Goal: Task Accomplishment & Management: Manage account settings

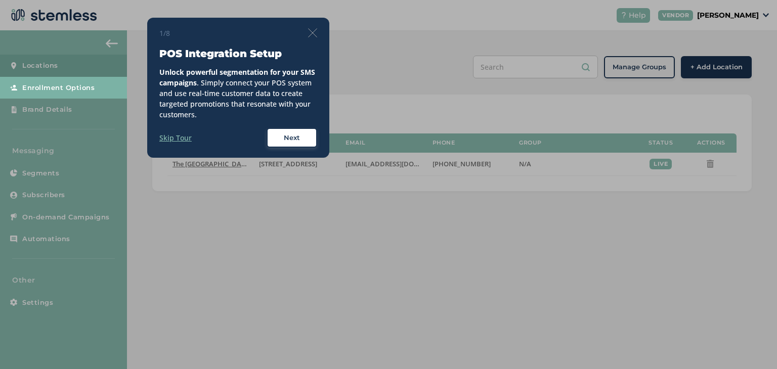
click at [310, 31] on img at bounding box center [312, 32] width 9 height 9
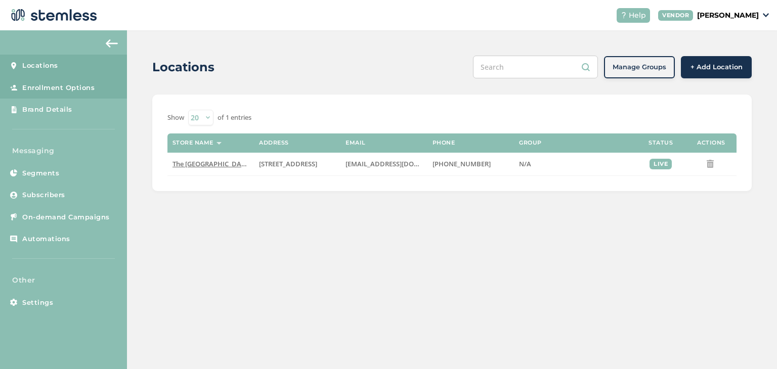
click at [92, 87] on span "Enrollment Options" at bounding box center [58, 88] width 72 height 10
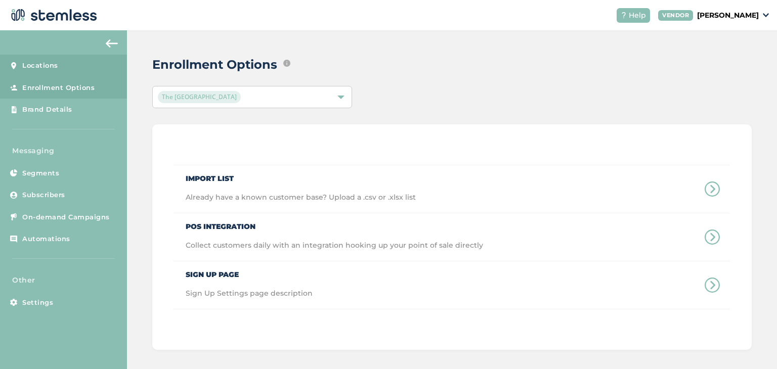
click at [56, 66] on span "Locations" at bounding box center [40, 66] width 36 height 10
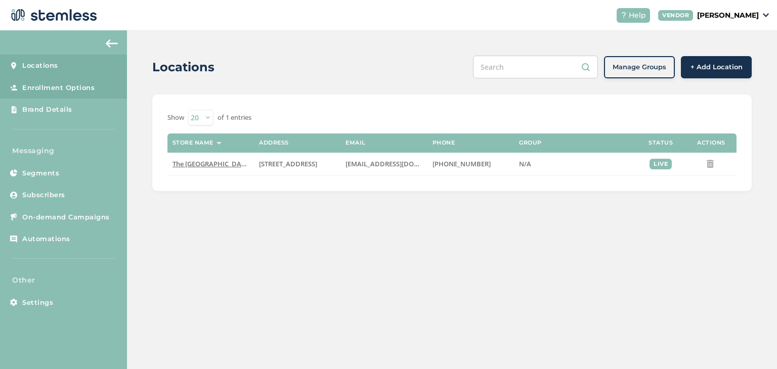
click at [55, 92] on span "Enrollment Options" at bounding box center [58, 88] width 72 height 10
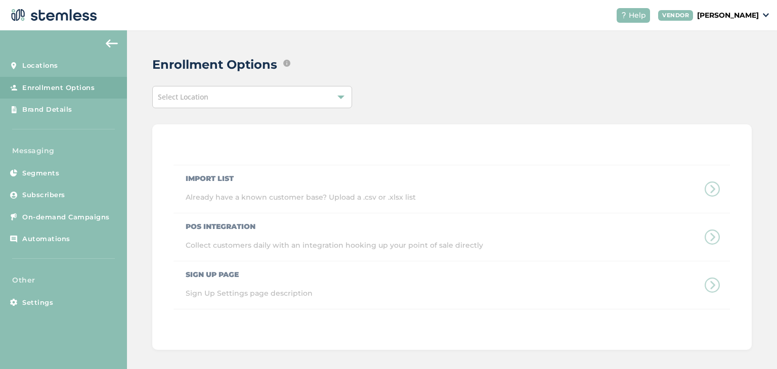
click at [739, 8] on div "Help VENDOR [PERSON_NAME]" at bounding box center [688, 15] width 160 height 15
click at [742, 16] on p "[PERSON_NAME]" at bounding box center [728, 15] width 62 height 11
click at [467, 56] on div "Enrollment Options Edit ways that text message marketing subscribers and/or loy…" at bounding box center [447, 65] width 591 height 18
click at [32, 66] on span "Locations" at bounding box center [40, 66] width 36 height 10
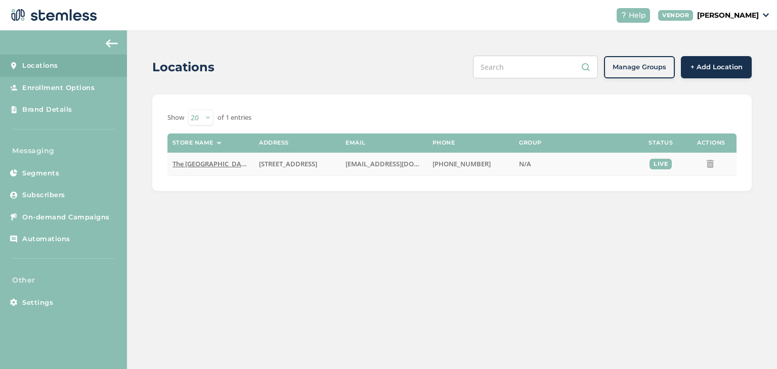
click at [207, 165] on span "The [GEOGRAPHIC_DATA]" at bounding box center [211, 163] width 79 height 9
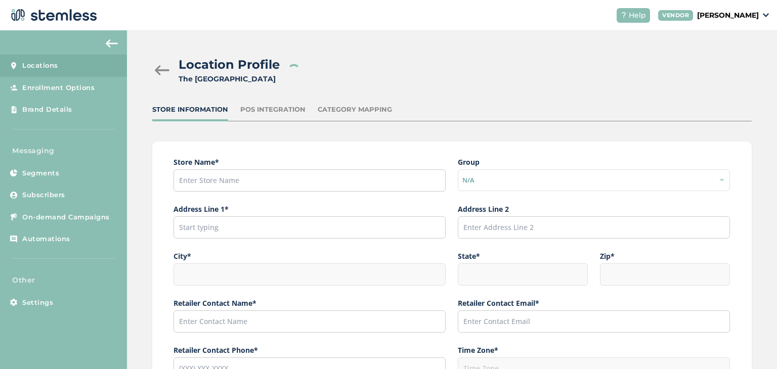
type input "The [GEOGRAPHIC_DATA]"
type input "[STREET_ADDRESS]"
type input "Anchorage"
type input "AK"
type input "99503"
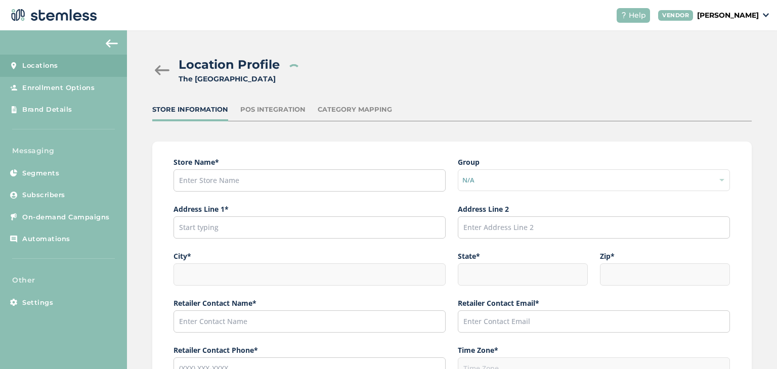
type input "[PERSON_NAME]"
type input "[EMAIL_ADDRESS][DOMAIN_NAME]"
type input "[PHONE_NUMBER]"
type input "America/Anchorage"
click at [270, 112] on div "POS Integration" at bounding box center [272, 110] width 65 height 10
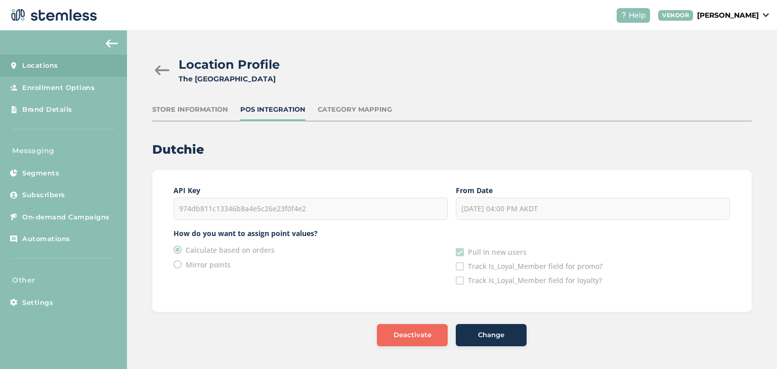
click at [363, 113] on div "Category Mapping" at bounding box center [355, 110] width 74 height 10
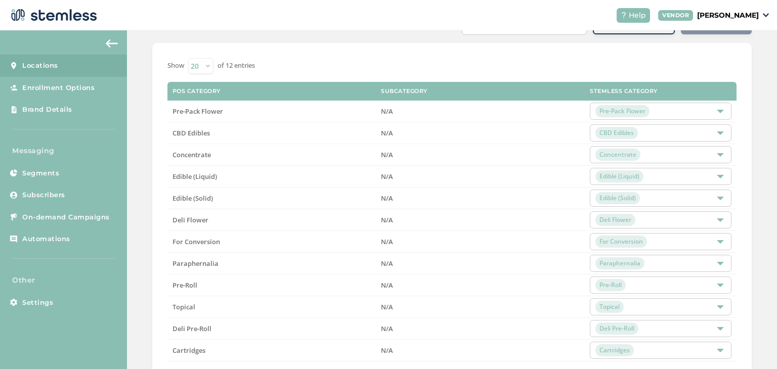
scroll to position [113, 0]
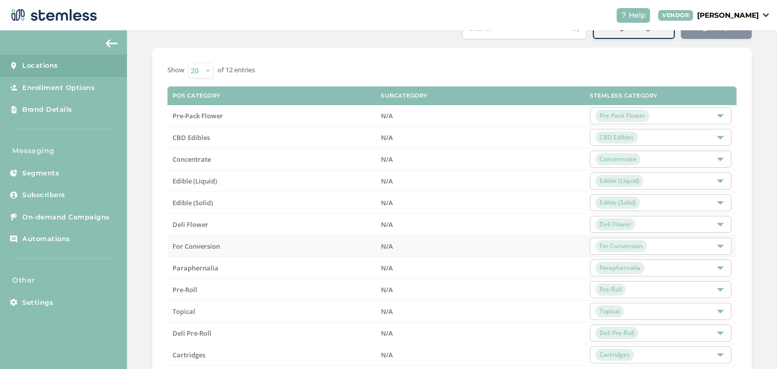
click at [677, 250] on div "For Conversion" at bounding box center [655, 246] width 120 height 12
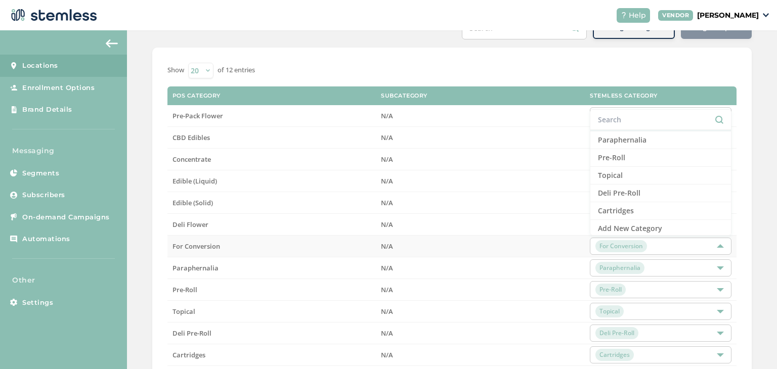
scroll to position [0, 0]
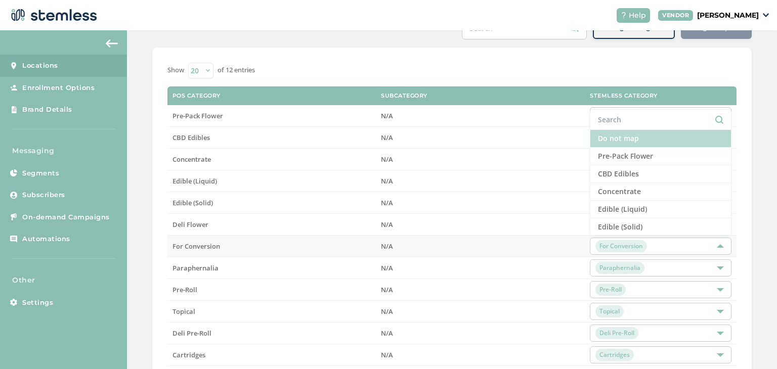
click at [643, 141] on li "Do not map" at bounding box center [660, 139] width 141 height 18
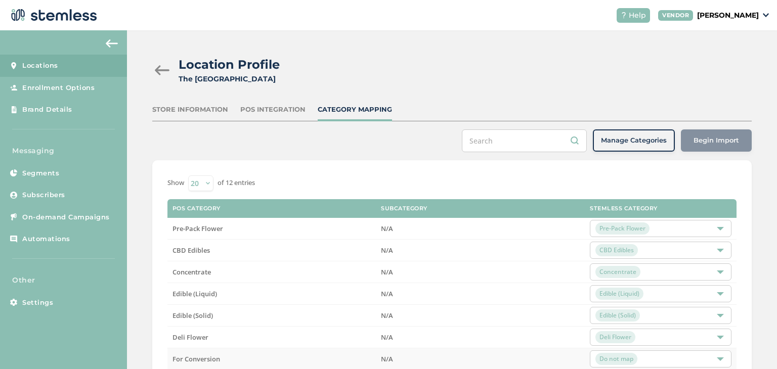
click at [194, 109] on div "Store Information" at bounding box center [190, 110] width 76 height 10
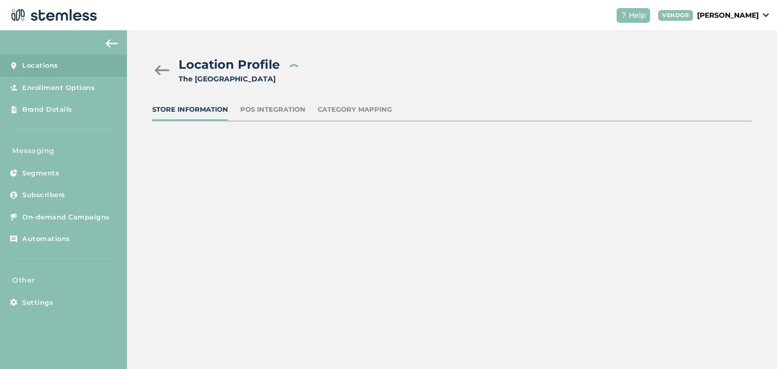
type input "The [GEOGRAPHIC_DATA]"
type input "[STREET_ADDRESS]"
type input "Anchorage"
type input "AK"
type input "99503"
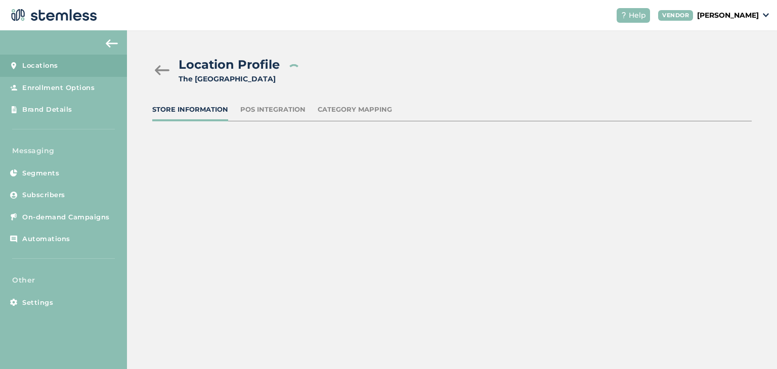
type input "[PERSON_NAME]"
type input "[EMAIL_ADDRESS][DOMAIN_NAME]"
type input "[PHONE_NUMBER]"
type input "America/Anchorage"
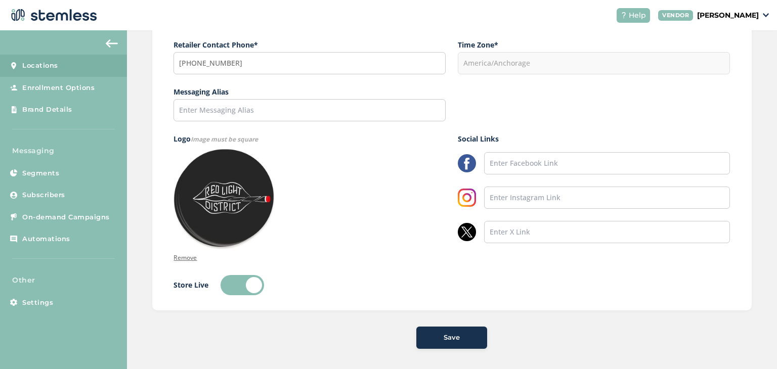
scroll to position [310, 0]
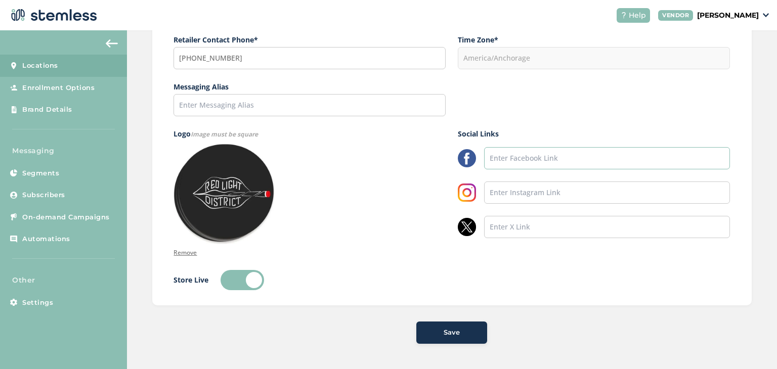
click at [562, 160] on input "text" at bounding box center [607, 158] width 246 height 22
paste input "[URL][DOMAIN_NAME]"
type input "[URL][DOMAIN_NAME]"
click at [534, 199] on input "text" at bounding box center [607, 193] width 246 height 22
paste input "[URL][DOMAIN_NAME]"
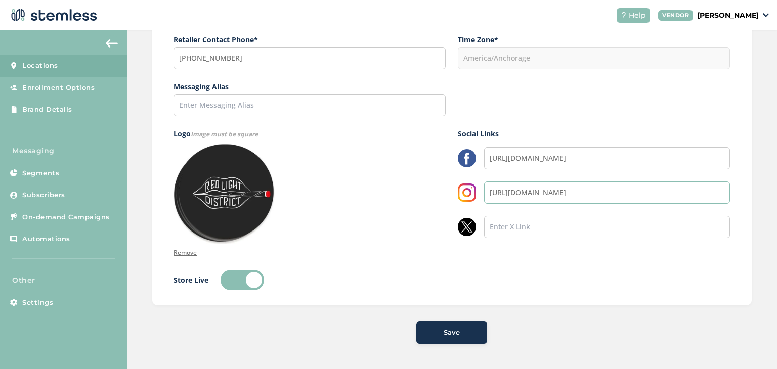
type input "[URL][DOMAIN_NAME]"
click at [468, 334] on div "Save" at bounding box center [451, 333] width 55 height 10
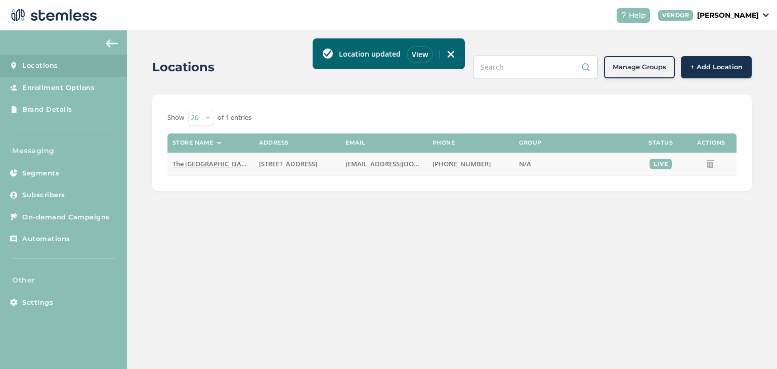
click at [208, 165] on span "The [GEOGRAPHIC_DATA]" at bounding box center [211, 163] width 79 height 9
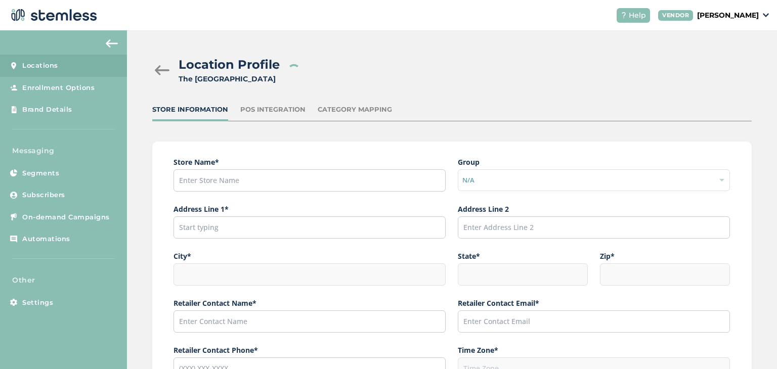
type input "The [GEOGRAPHIC_DATA]"
type input "[STREET_ADDRESS]"
type input "Anchorage"
type input "AK"
type input "99503"
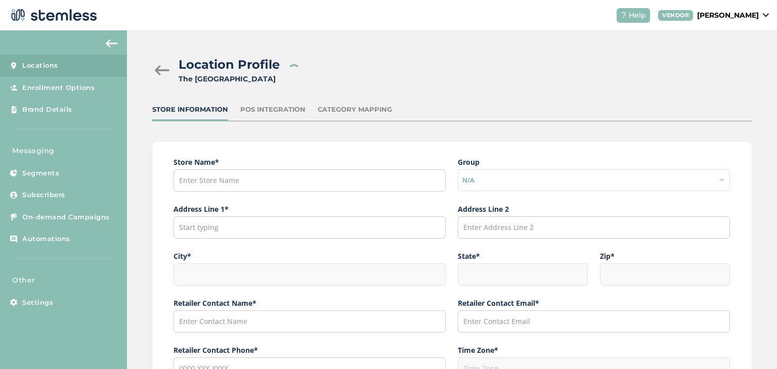
type input "[PERSON_NAME]"
type input "[EMAIL_ADDRESS][DOMAIN_NAME]"
type input "[PHONE_NUMBER]"
type input "America/Anchorage"
type input "[URL][DOMAIN_NAME]"
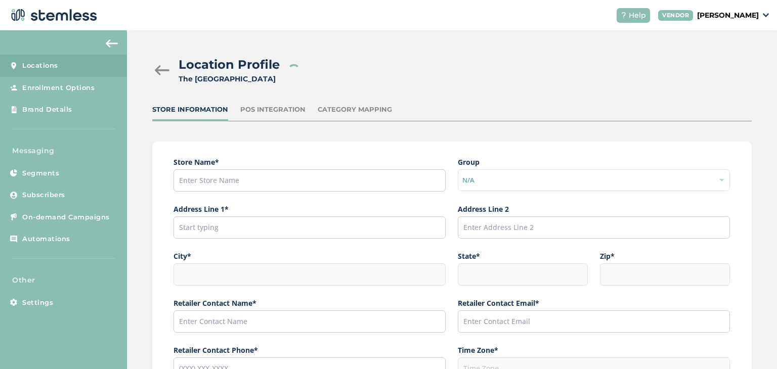
type input "[URL][DOMAIN_NAME]"
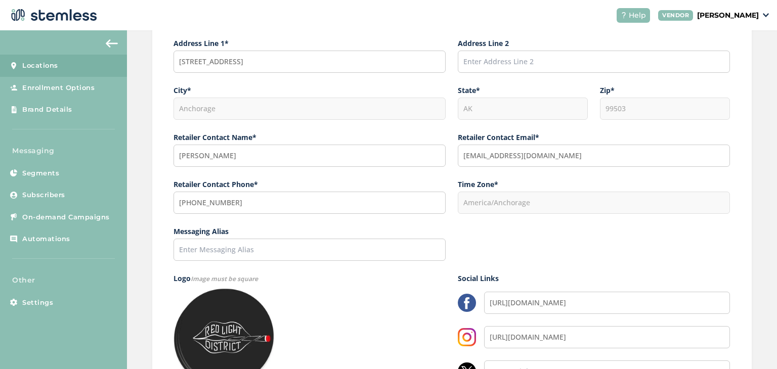
scroll to position [167, 0]
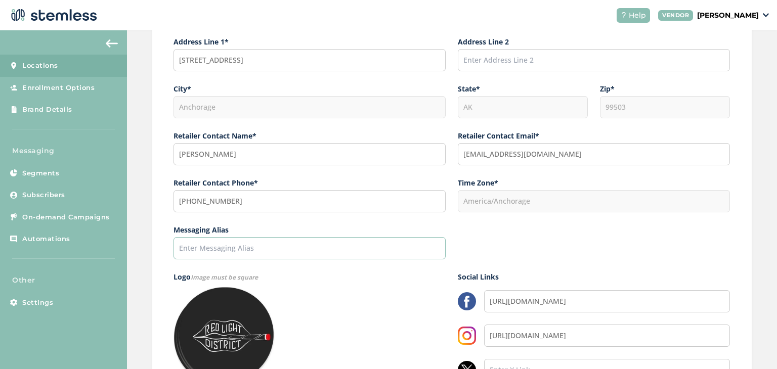
click at [283, 249] on input "text" at bounding box center [309, 248] width 272 height 22
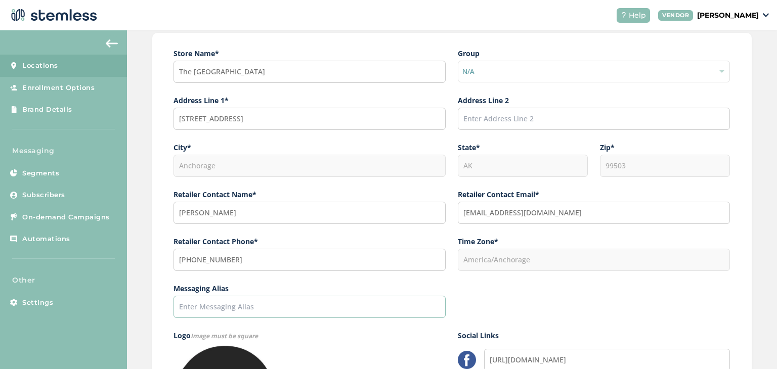
scroll to position [109, 0]
click at [245, 214] on input "[PERSON_NAME]" at bounding box center [309, 213] width 272 height 22
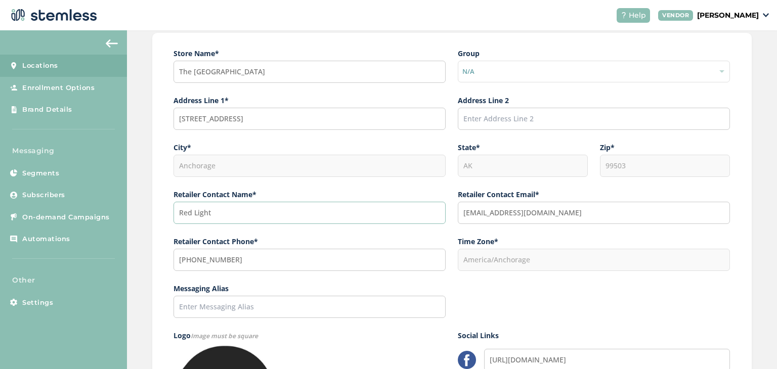
type input "Red Light"
click at [256, 259] on input "[PHONE_NUMBER]" at bounding box center [309, 260] width 272 height 22
paste input "907) 677-9333"
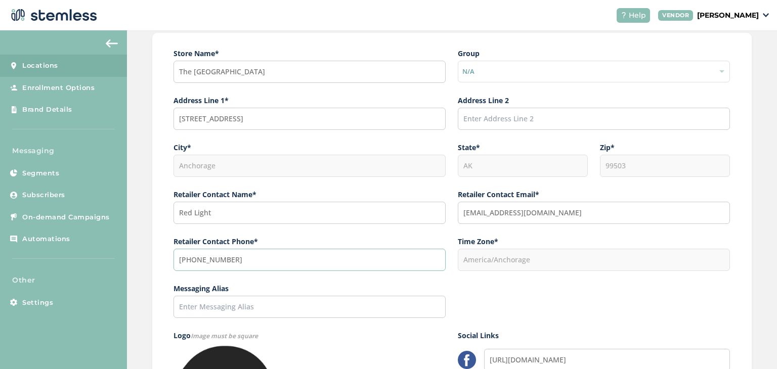
type input "[PHONE_NUMBER]"
click at [570, 292] on div "Messaging Alias" at bounding box center [451, 300] width 556 height 35
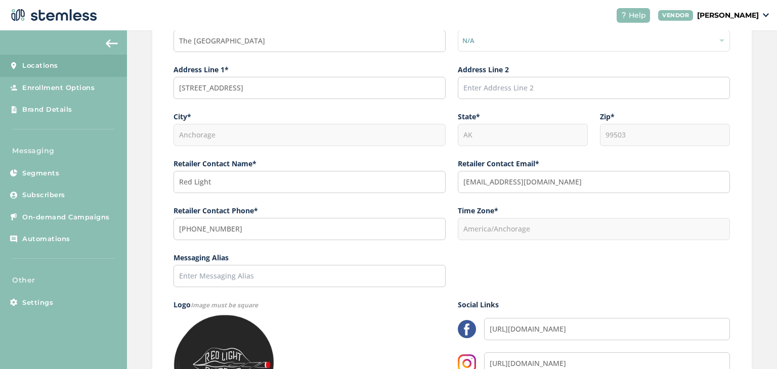
scroll to position [141, 0]
click at [572, 185] on input "[EMAIL_ADDRESS][DOMAIN_NAME]" at bounding box center [594, 181] width 272 height 22
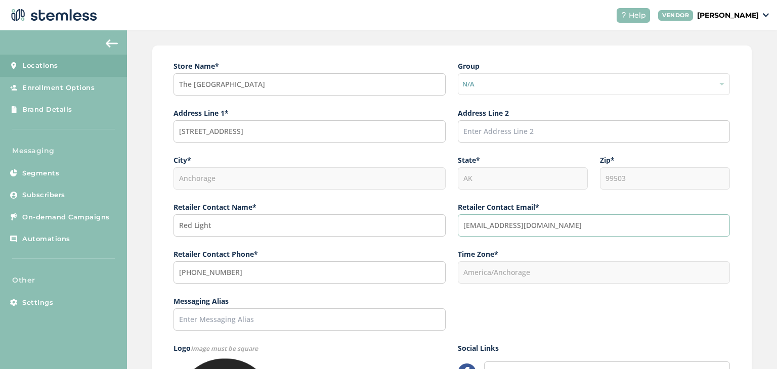
scroll to position [97, 0]
type input "[EMAIL_ADDRESS][DOMAIN_NAME]"
click at [502, 329] on div "Store Name * The Red Light District Group N/A Address Line 1* [GEOGRAPHIC_DATA]…" at bounding box center [451, 282] width 556 height 444
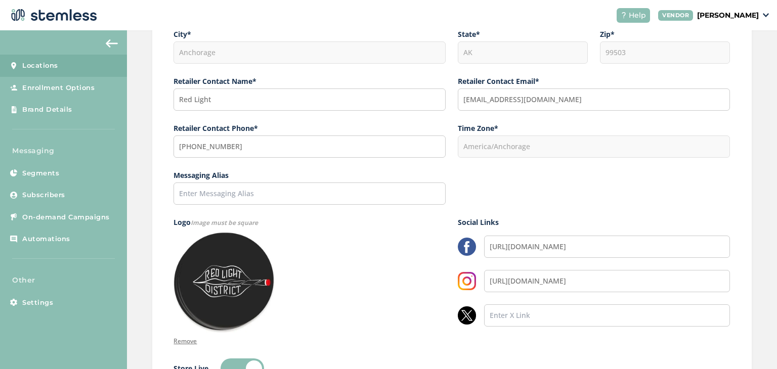
scroll to position [310, 0]
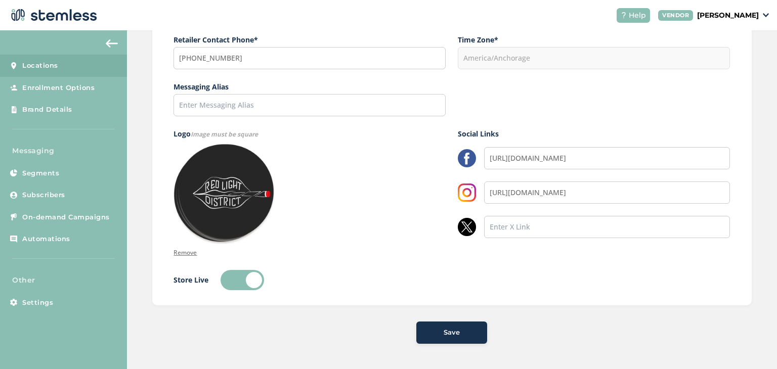
click at [437, 332] on div "Save" at bounding box center [451, 333] width 55 height 10
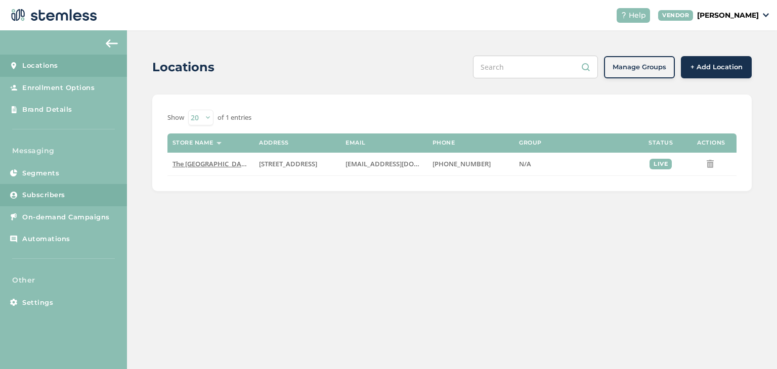
click at [51, 197] on span "Subscribers" at bounding box center [43, 195] width 43 height 10
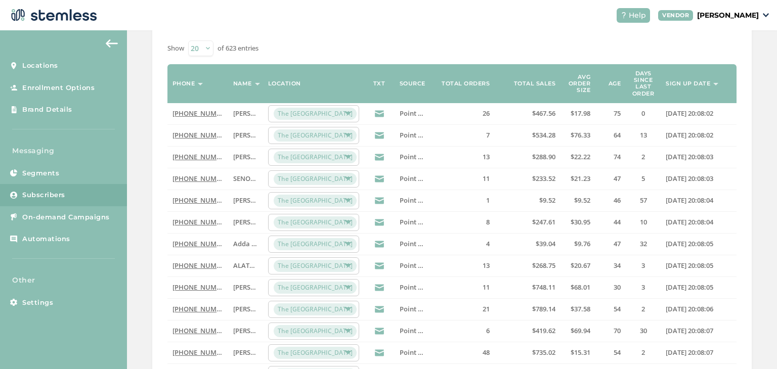
scroll to position [77, 0]
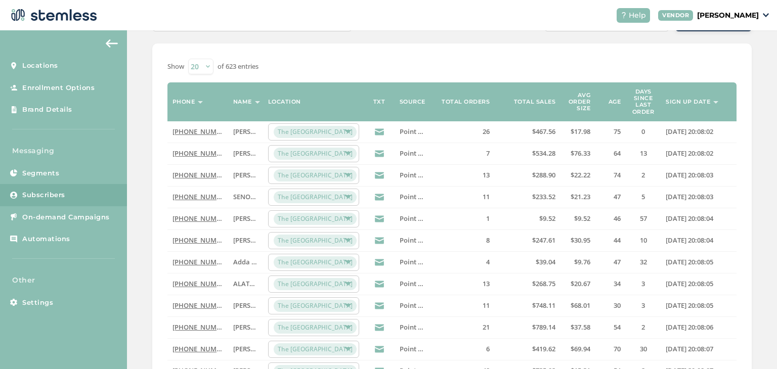
click at [210, 63] on select "20 50 100" at bounding box center [200, 67] width 25 height 16
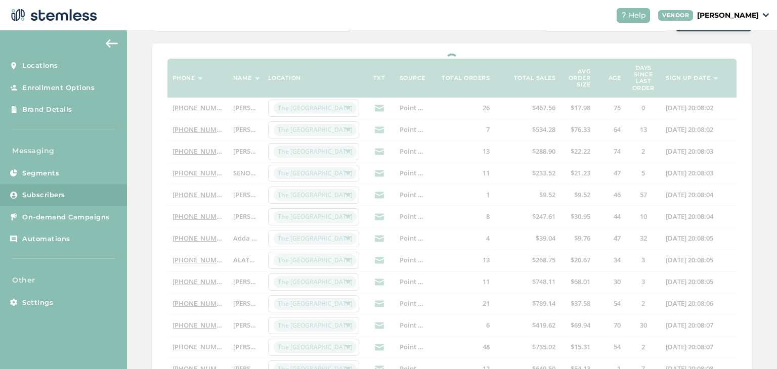
select select "100"
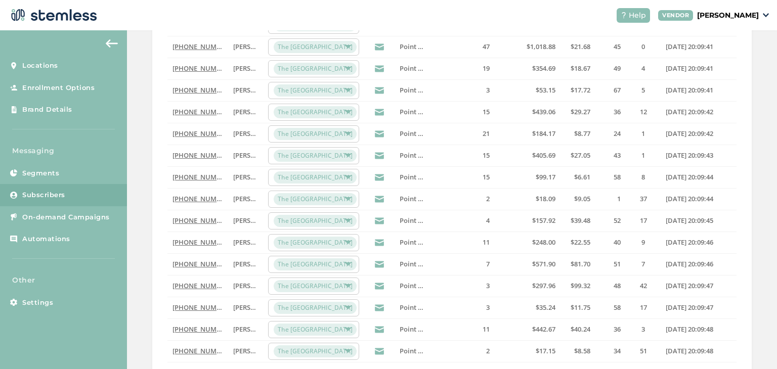
scroll to position [2063, 0]
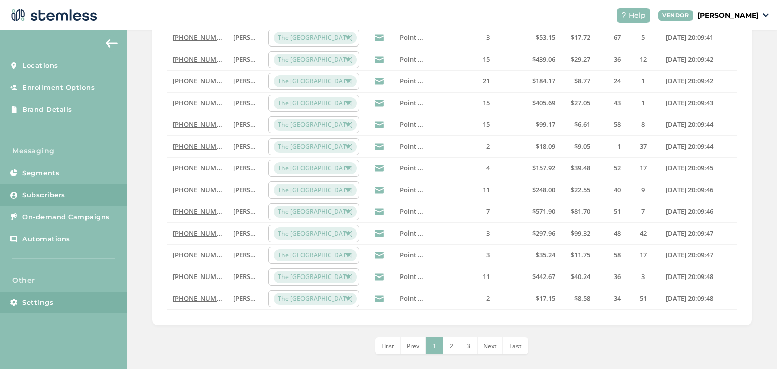
click at [47, 299] on span "Settings" at bounding box center [37, 303] width 31 height 10
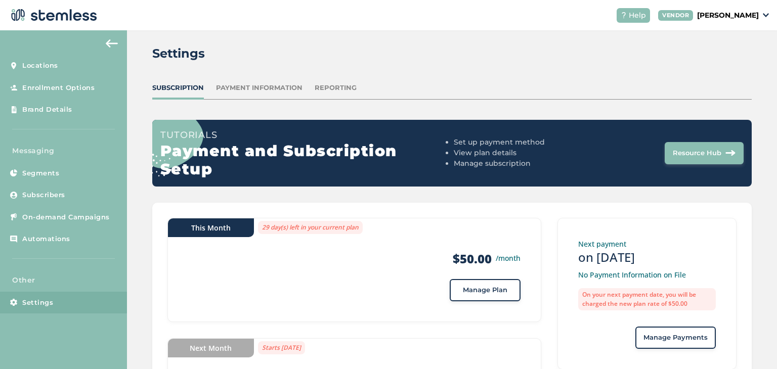
scroll to position [12, 0]
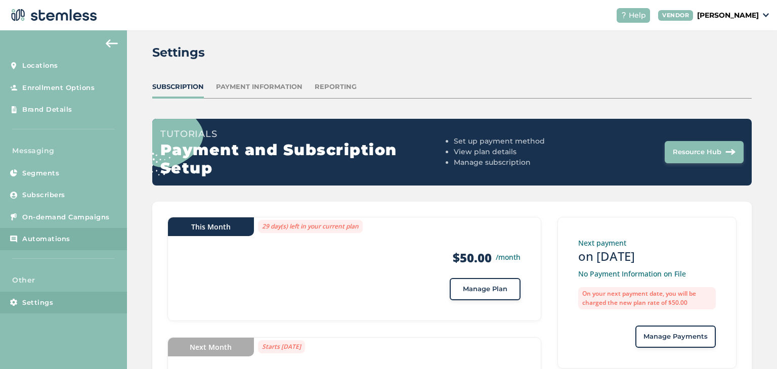
click at [73, 243] on link "Automations" at bounding box center [63, 239] width 127 height 22
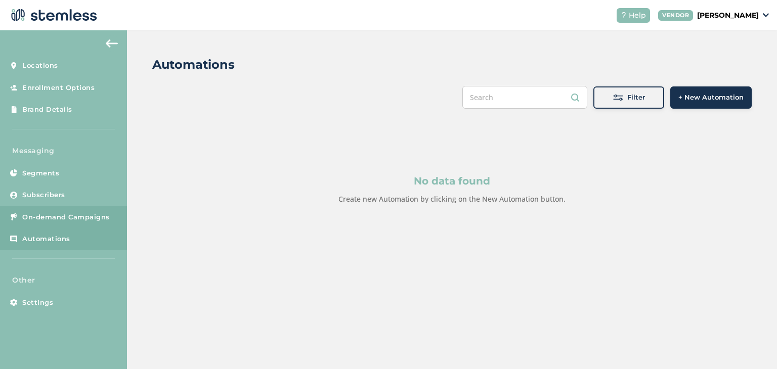
click at [30, 216] on span "On-demand Campaigns" at bounding box center [65, 217] width 87 height 10
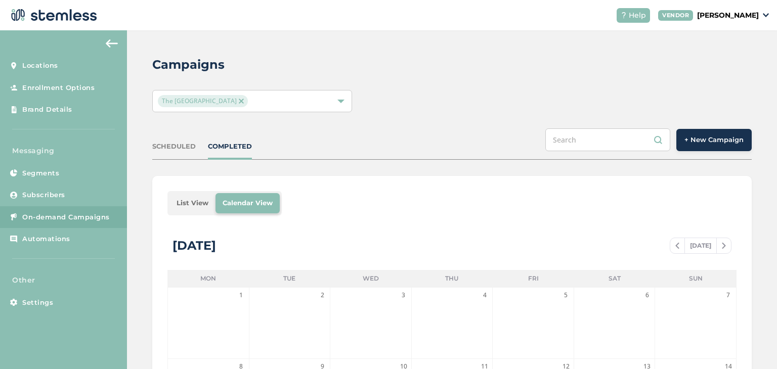
click at [753, 16] on p "[PERSON_NAME]" at bounding box center [728, 15] width 62 height 11
click at [739, 55] on link "Profile" at bounding box center [733, 54] width 50 height 10
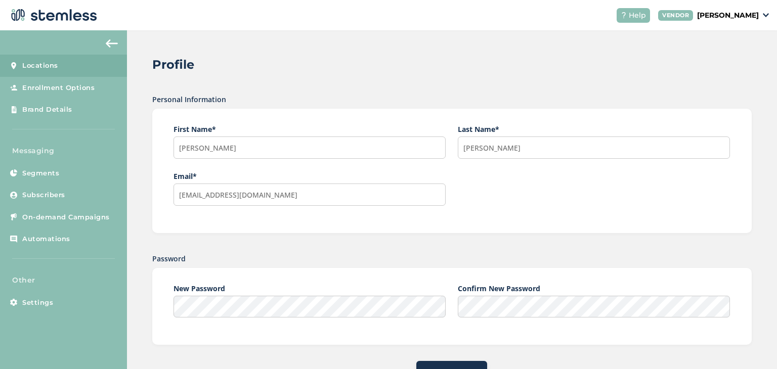
click at [35, 62] on span "Locations" at bounding box center [40, 66] width 36 height 10
